Goal: Transaction & Acquisition: Purchase product/service

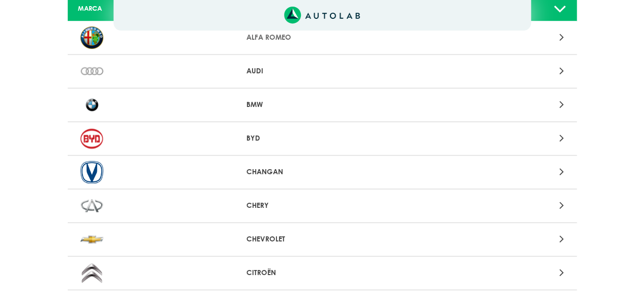
scroll to position [153, 0]
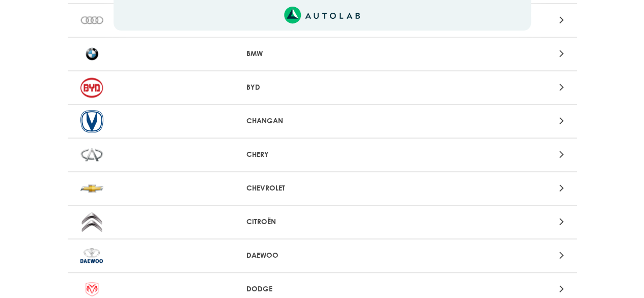
click at [311, 178] on div "CHEVROLET" at bounding box center [322, 189] width 509 height 34
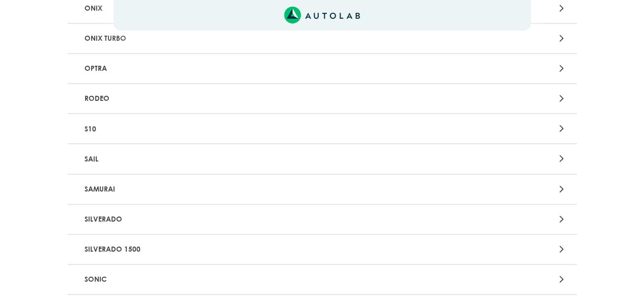
scroll to position [2137, 0]
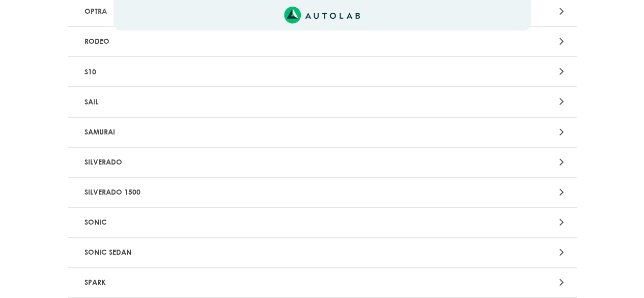
click at [95, 103] on p "SAIL" at bounding box center [238, 101] width 317 height 19
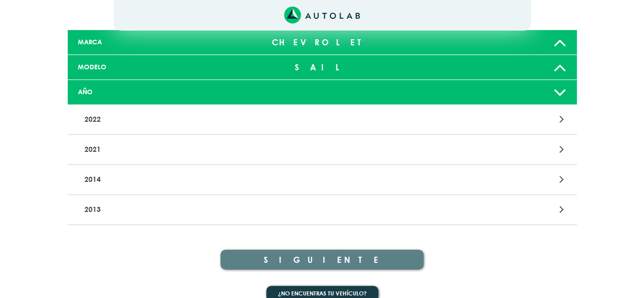
scroll to position [83, 0]
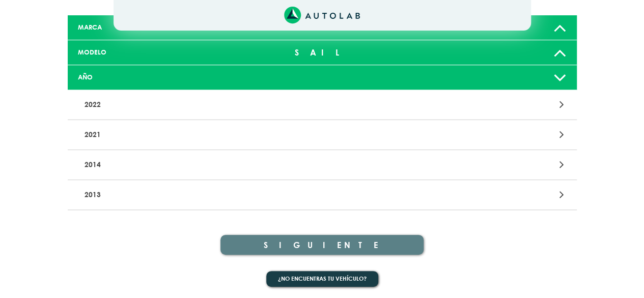
click at [149, 158] on p "2014" at bounding box center [238, 164] width 317 height 19
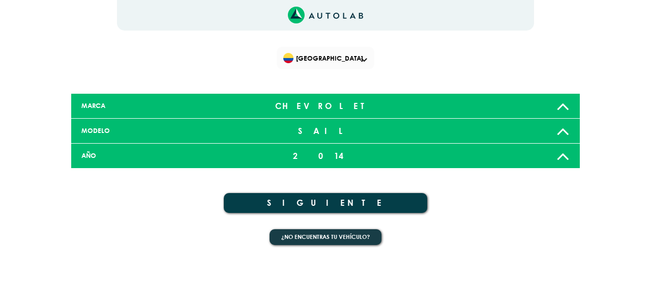
click at [330, 158] on div "2014" at bounding box center [326, 156] width 168 height 20
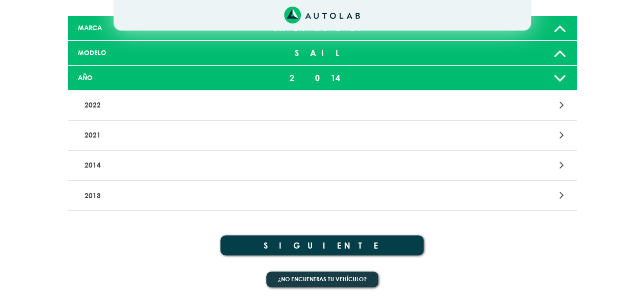
scroll to position [78, 0]
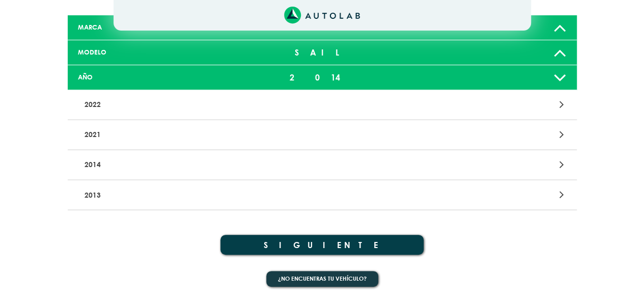
click at [309, 239] on button "SIGUIENTE" at bounding box center [322, 245] width 204 height 20
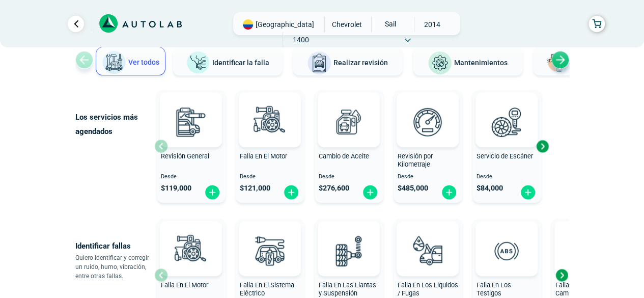
scroll to position [102, 0]
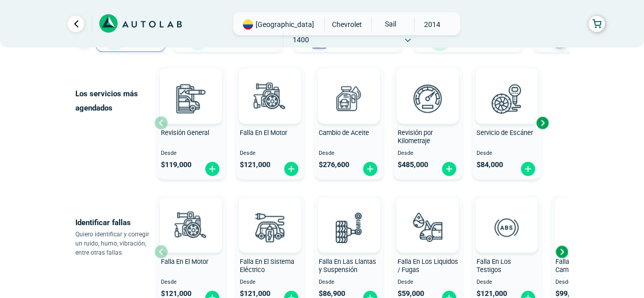
click at [358, 137] on div "Cambio de Aceite" at bounding box center [348, 139] width 69 height 20
click at [546, 123] on div "Next slide" at bounding box center [541, 122] width 15 height 15
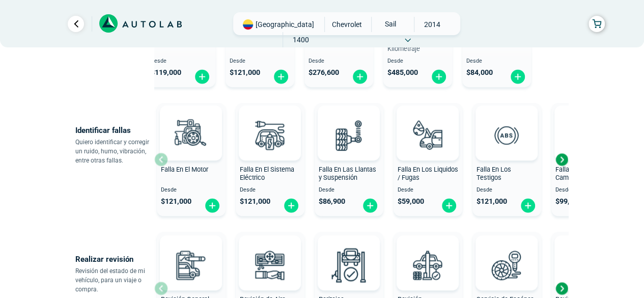
scroll to position [204, 0]
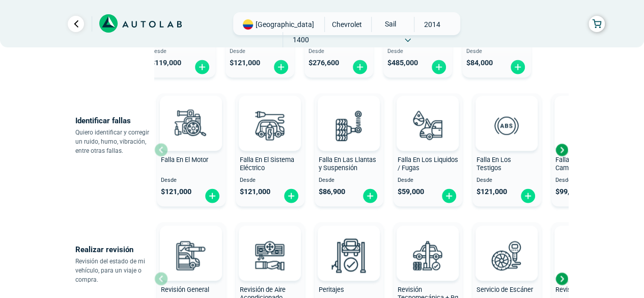
click at [562, 149] on div "Next slide" at bounding box center [561, 149] width 15 height 15
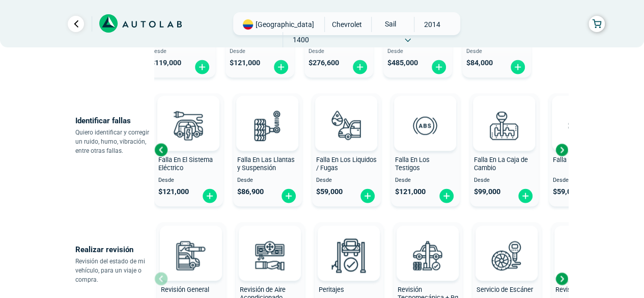
click at [561, 148] on div "Next slide" at bounding box center [561, 149] width 15 height 15
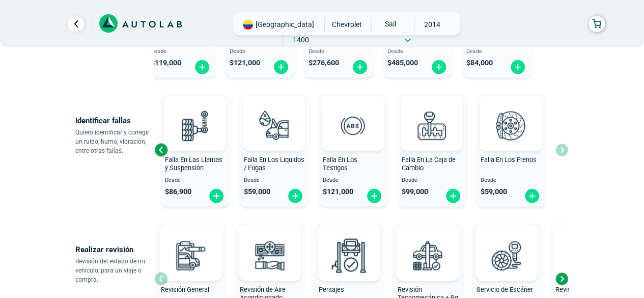
click at [561, 148] on div "Falla En El Motor Desde $ 121,000 Falla En El Sistema Eléctrico Desde $ 121,000…" at bounding box center [361, 149] width 414 height 121
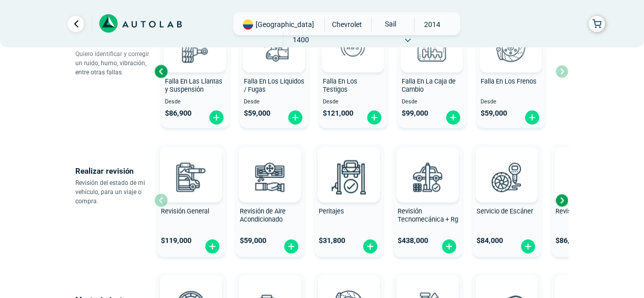
scroll to position [305, 0]
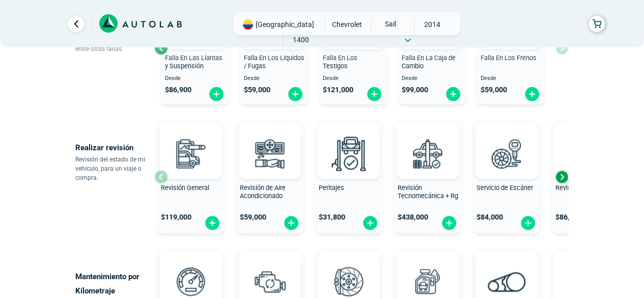
click at [559, 175] on div "Next slide" at bounding box center [561, 176] width 15 height 15
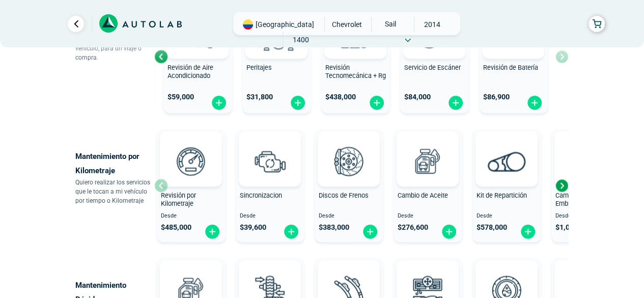
scroll to position [458, 0]
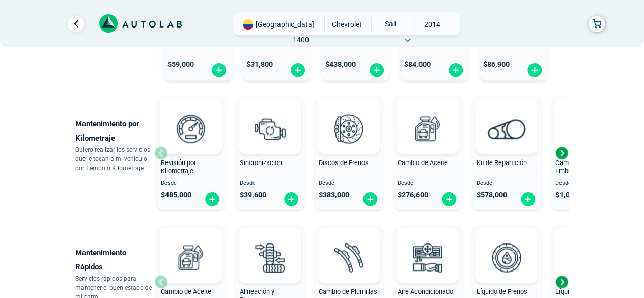
click at [561, 151] on div "Next slide" at bounding box center [561, 152] width 15 height 15
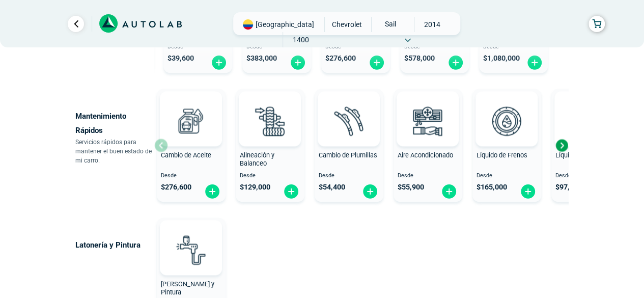
scroll to position [611, 0]
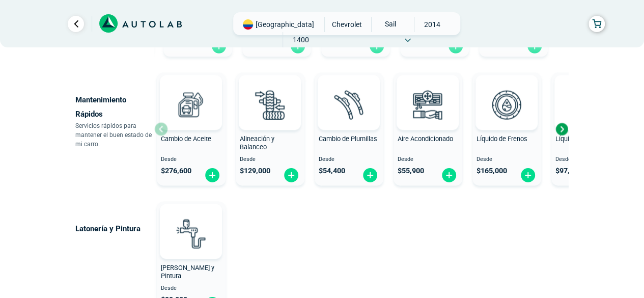
click at [559, 127] on div "Next slide" at bounding box center [561, 128] width 15 height 15
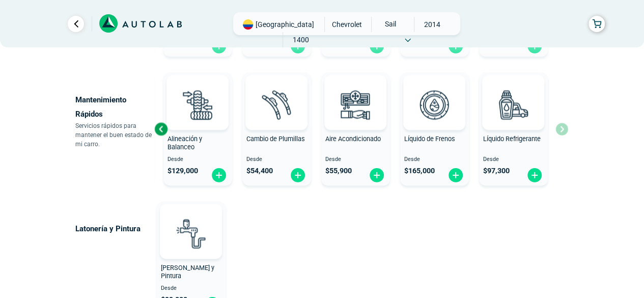
click at [428, 152] on div "Líquido de Frenos" at bounding box center [434, 145] width 69 height 20
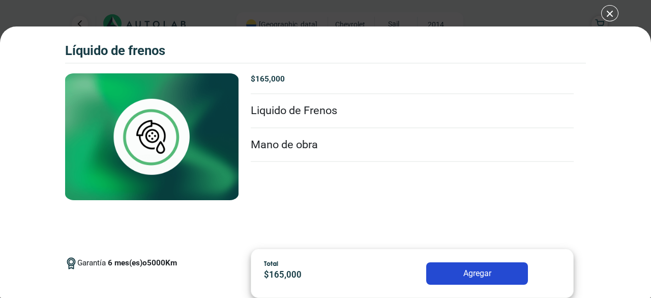
click at [280, 113] on li "Liquido de Frenos" at bounding box center [412, 111] width 323 height 34
click at [614, 11] on div "Líquido de Frenos Líquido de Frenos Garantía 6 5000" at bounding box center [325, 149] width 651 height 298
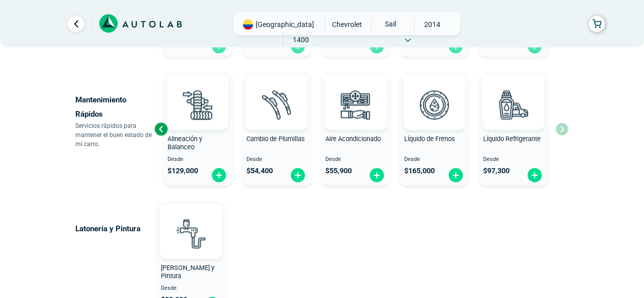
click at [501, 138] on span "Líquido Refrigerante" at bounding box center [512, 139] width 58 height 8
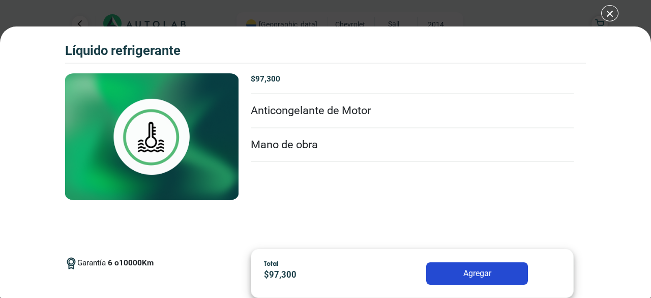
click at [257, 111] on li "Anticongelante de Motor" at bounding box center [412, 111] width 323 height 34
click at [270, 138] on li "Mano de obra" at bounding box center [412, 145] width 323 height 34
click at [614, 13] on div "Líquido Refrigerante Líquido Refrigerante Garantía 6" at bounding box center [325, 149] width 651 height 298
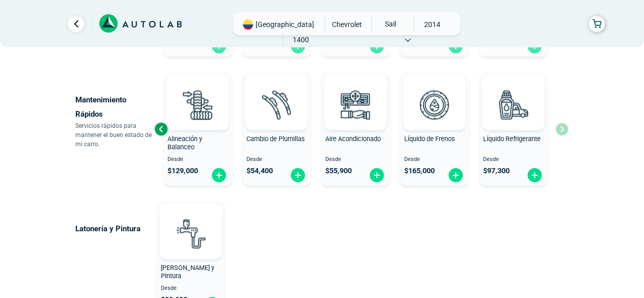
click at [460, 235] on div "Latonería y Pintura Latoneria y Pintura Desde $ 99,000" at bounding box center [282, 257] width 414 height 121
